Goal: Task Accomplishment & Management: Manage account settings

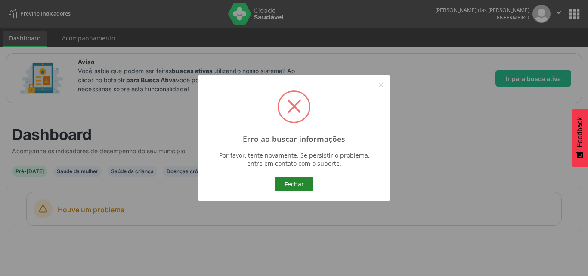
click at [296, 187] on button "Fechar" at bounding box center [294, 184] width 39 height 15
click at [305, 183] on button "Fechar" at bounding box center [294, 184] width 39 height 15
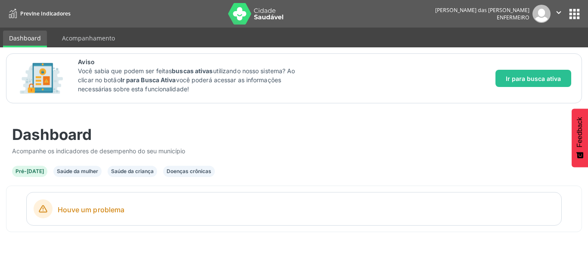
click at [560, 12] on icon "" at bounding box center [558, 12] width 9 height 9
click at [520, 54] on link "Sair" at bounding box center [536, 53] width 59 height 12
